Goal: Task Accomplishment & Management: Use online tool/utility

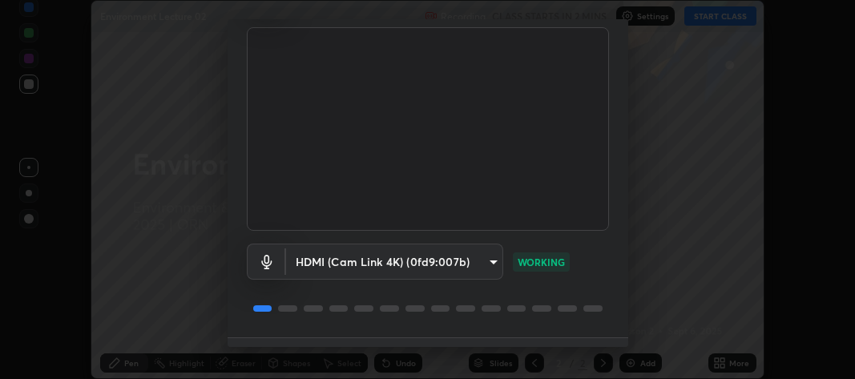
scroll to position [146, 0]
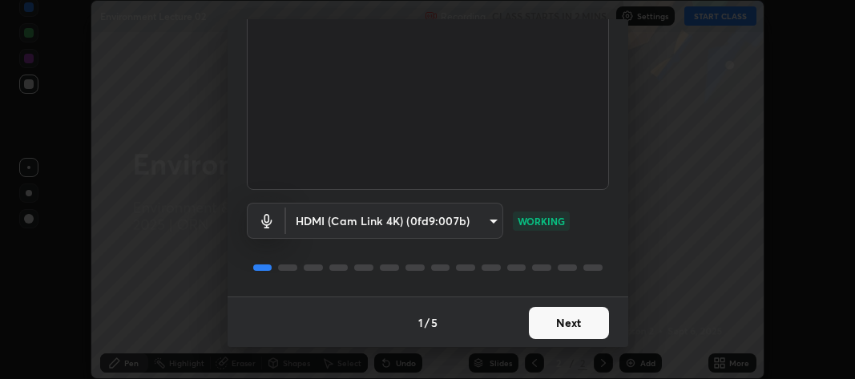
click at [558, 326] on button "Next" at bounding box center [569, 323] width 80 height 32
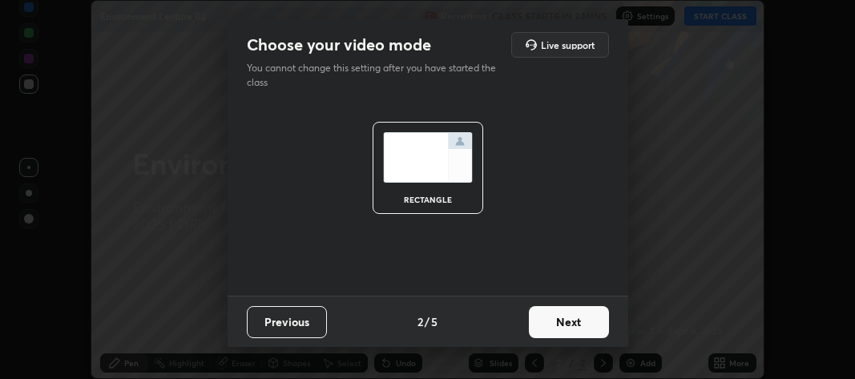
scroll to position [0, 0]
click at [558, 325] on button "Next" at bounding box center [569, 322] width 80 height 32
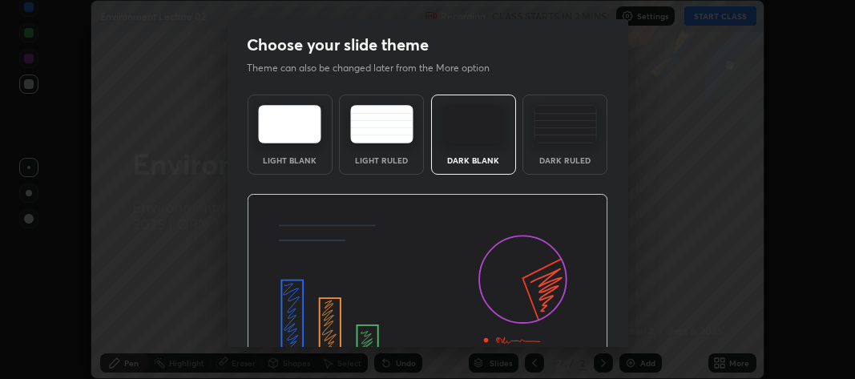
click at [568, 325] on img at bounding box center [427, 296] width 361 height 204
click at [571, 325] on img at bounding box center [427, 296] width 361 height 204
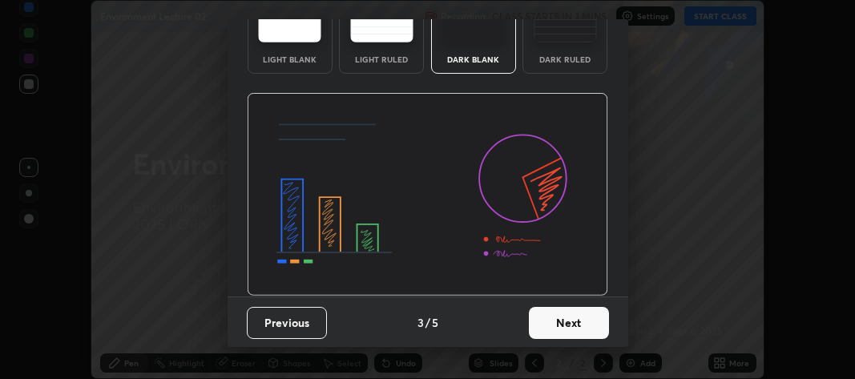
click at [558, 309] on button "Next" at bounding box center [569, 323] width 80 height 32
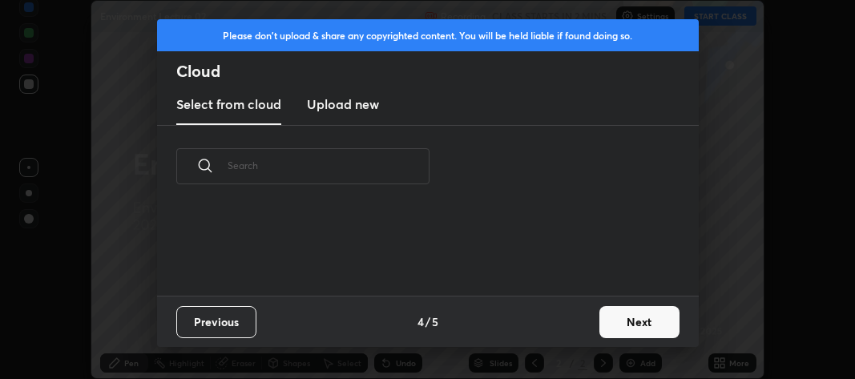
click at [569, 323] on div "Previous 4 / 5 Next" at bounding box center [428, 321] width 542 height 51
click at [615, 325] on button "Next" at bounding box center [639, 322] width 80 height 32
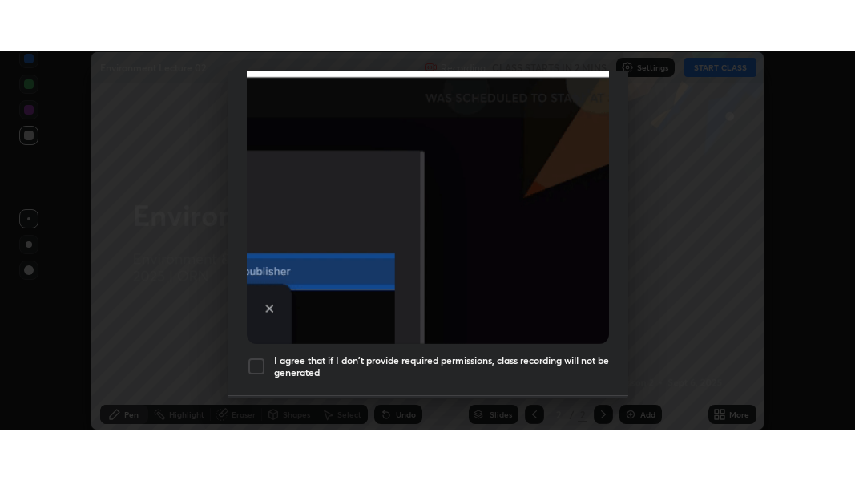
scroll to position [473, 0]
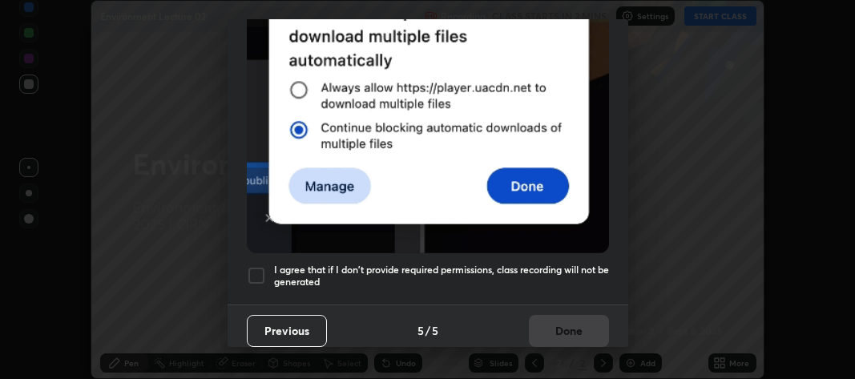
click at [258, 268] on div at bounding box center [256, 275] width 19 height 19
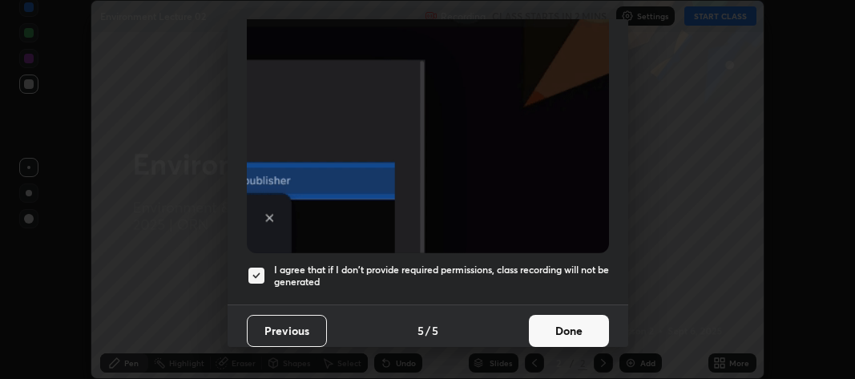
click at [546, 327] on button "Done" at bounding box center [569, 331] width 80 height 32
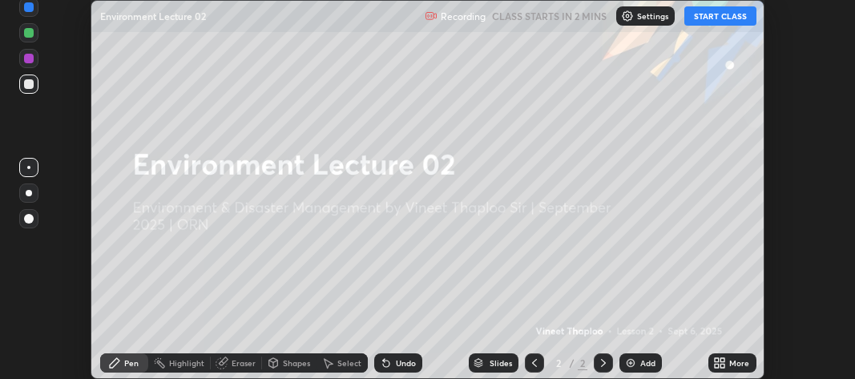
click at [716, 364] on icon at bounding box center [717, 366] width 4 height 4
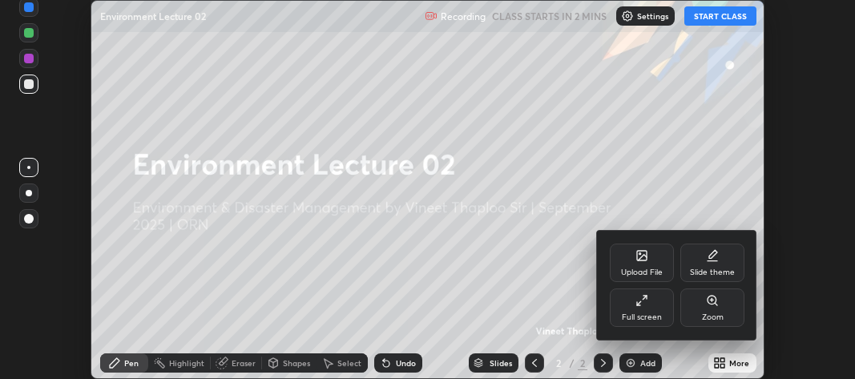
click at [629, 316] on div "Full screen" at bounding box center [642, 317] width 40 height 8
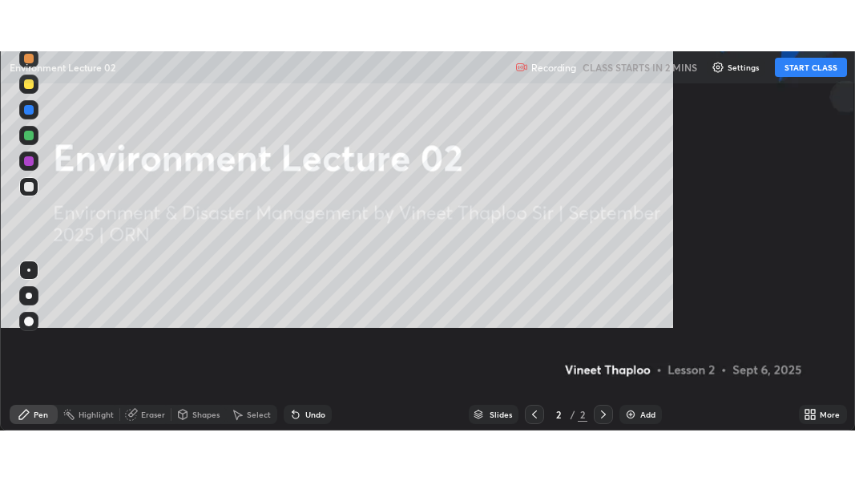
scroll to position [481, 855]
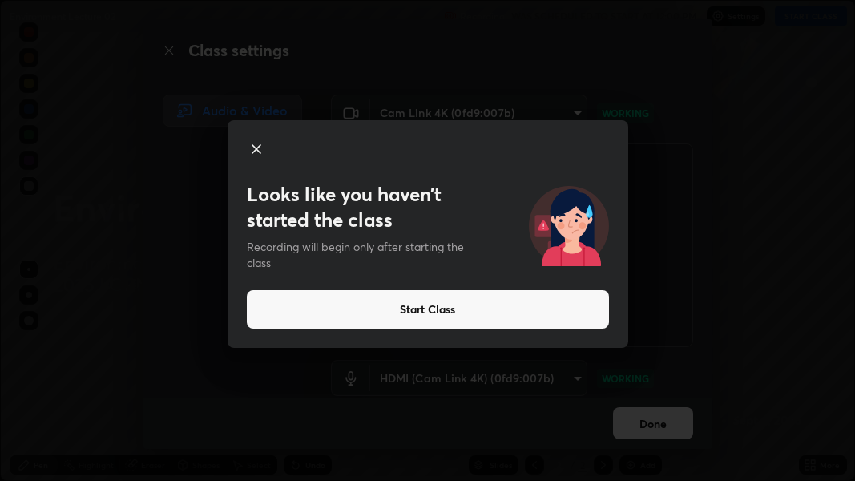
click at [469, 308] on button "Start Class" at bounding box center [428, 309] width 362 height 38
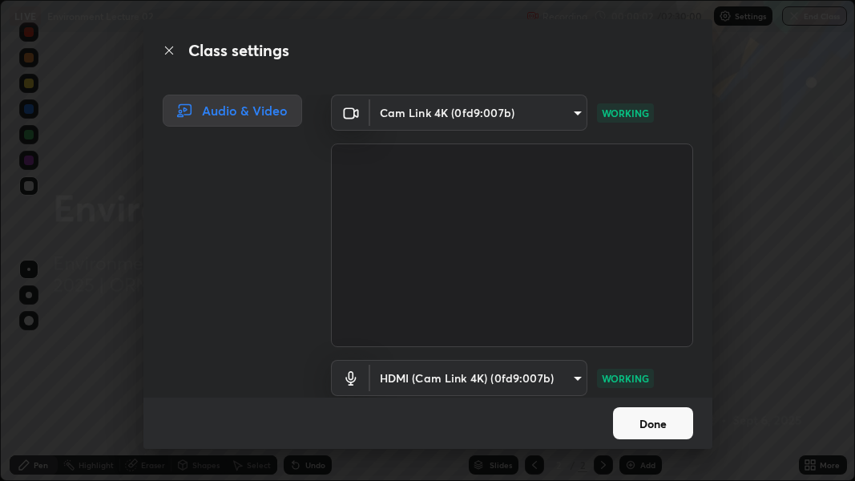
click at [649, 378] on button "Done" at bounding box center [653, 423] width 80 height 32
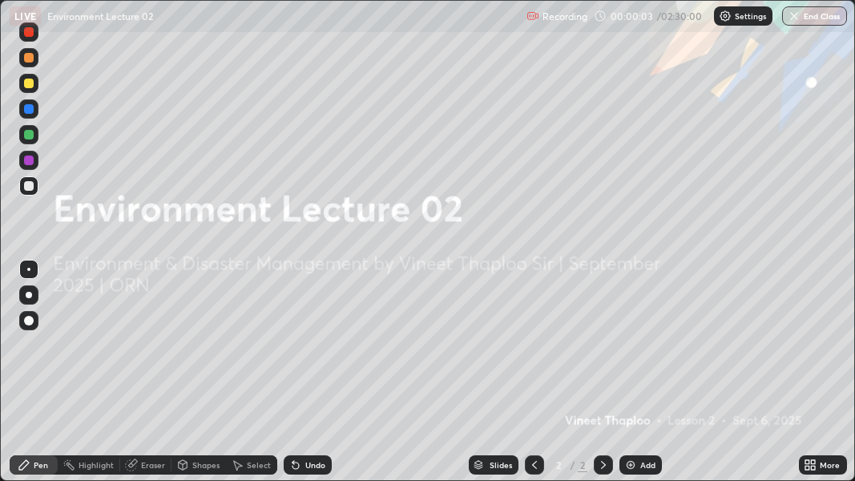
click at [636, 378] on div "Add" at bounding box center [640, 464] width 42 height 19
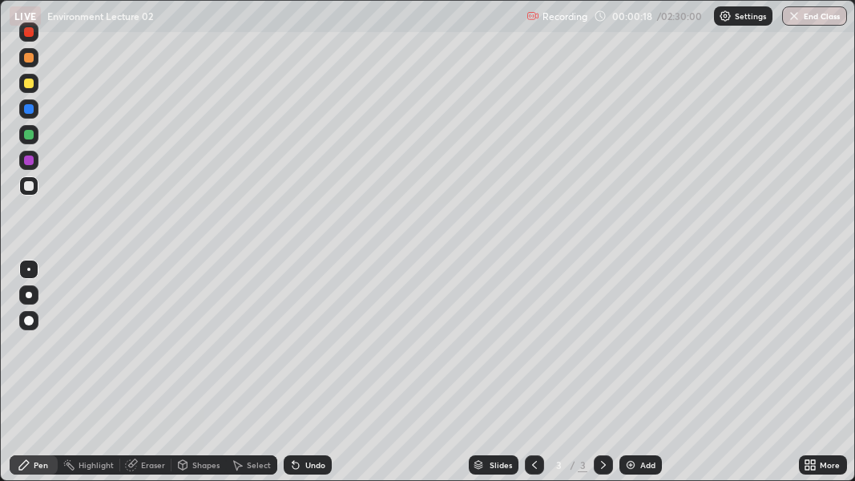
click at [27, 322] on div at bounding box center [29, 321] width 10 height 10
click at [33, 83] on div at bounding box center [29, 84] width 10 height 10
